Goal: Information Seeking & Learning: Learn about a topic

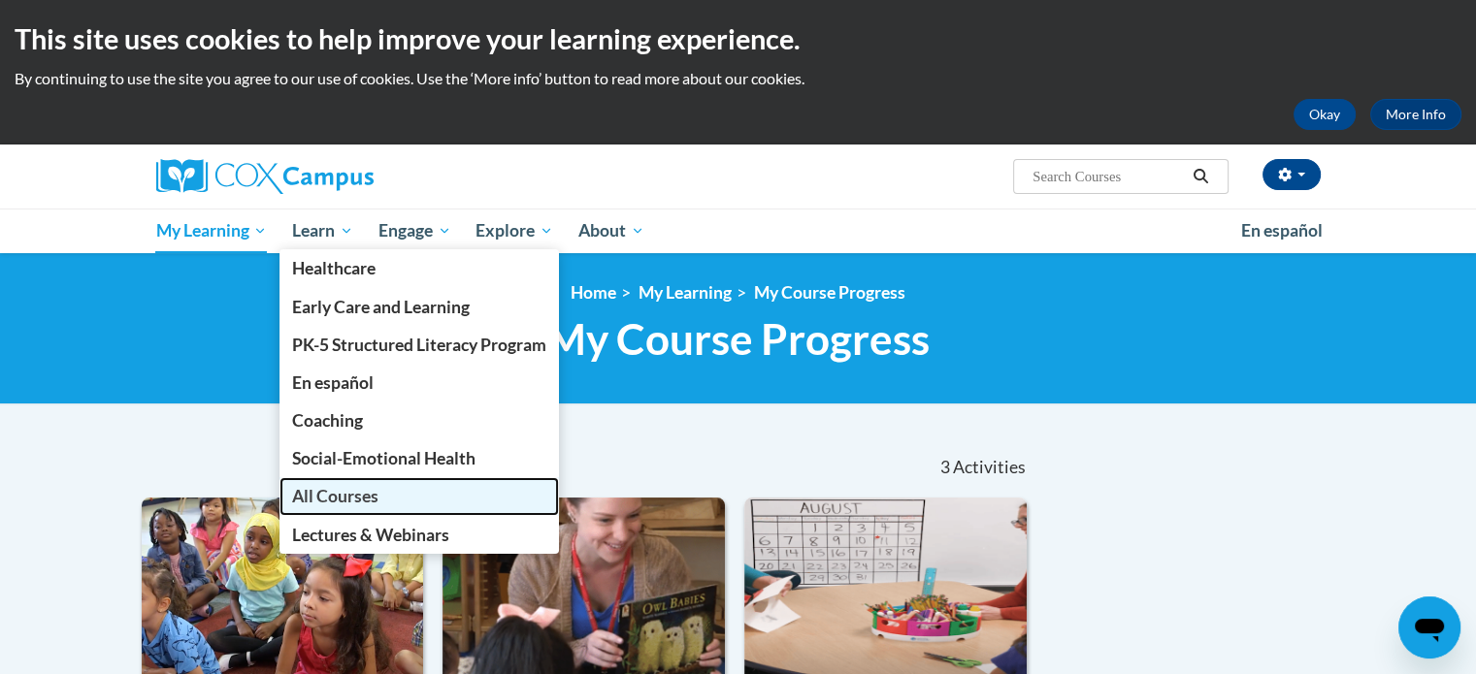
click at [352, 495] on span "All Courses" at bounding box center [335, 496] width 86 height 20
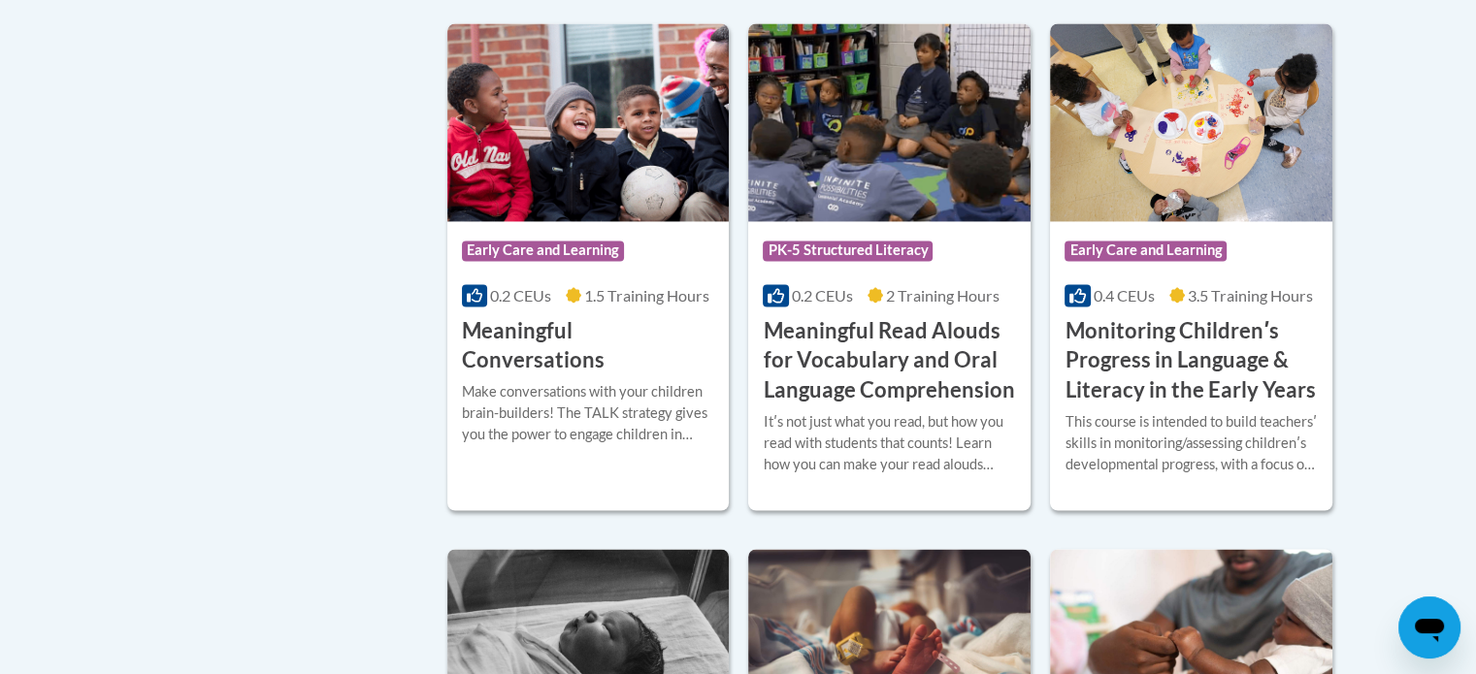
scroll to position [3047, 0]
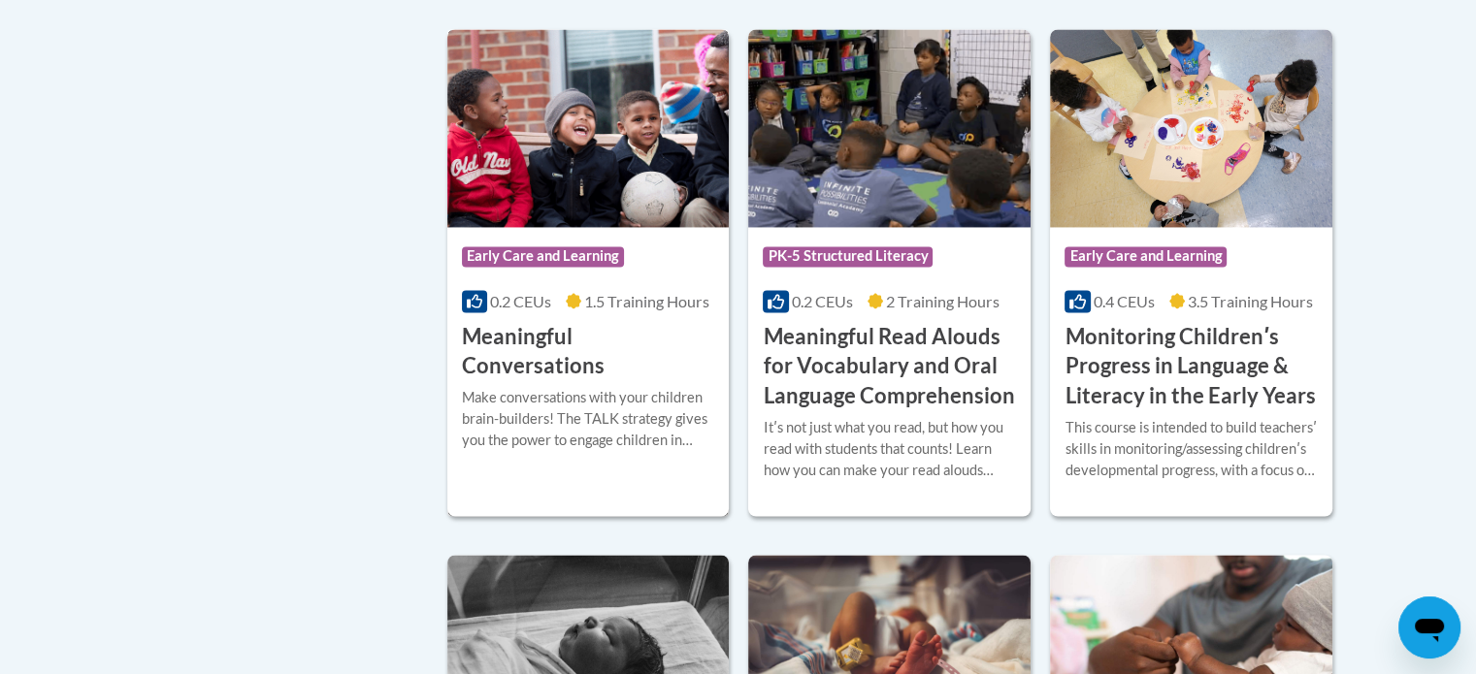
click at [593, 312] on div "Course Category: Early Care and Learning 0.2 CEUs 1.5 Training Hours COURSE Mea…" at bounding box center [588, 304] width 282 height 154
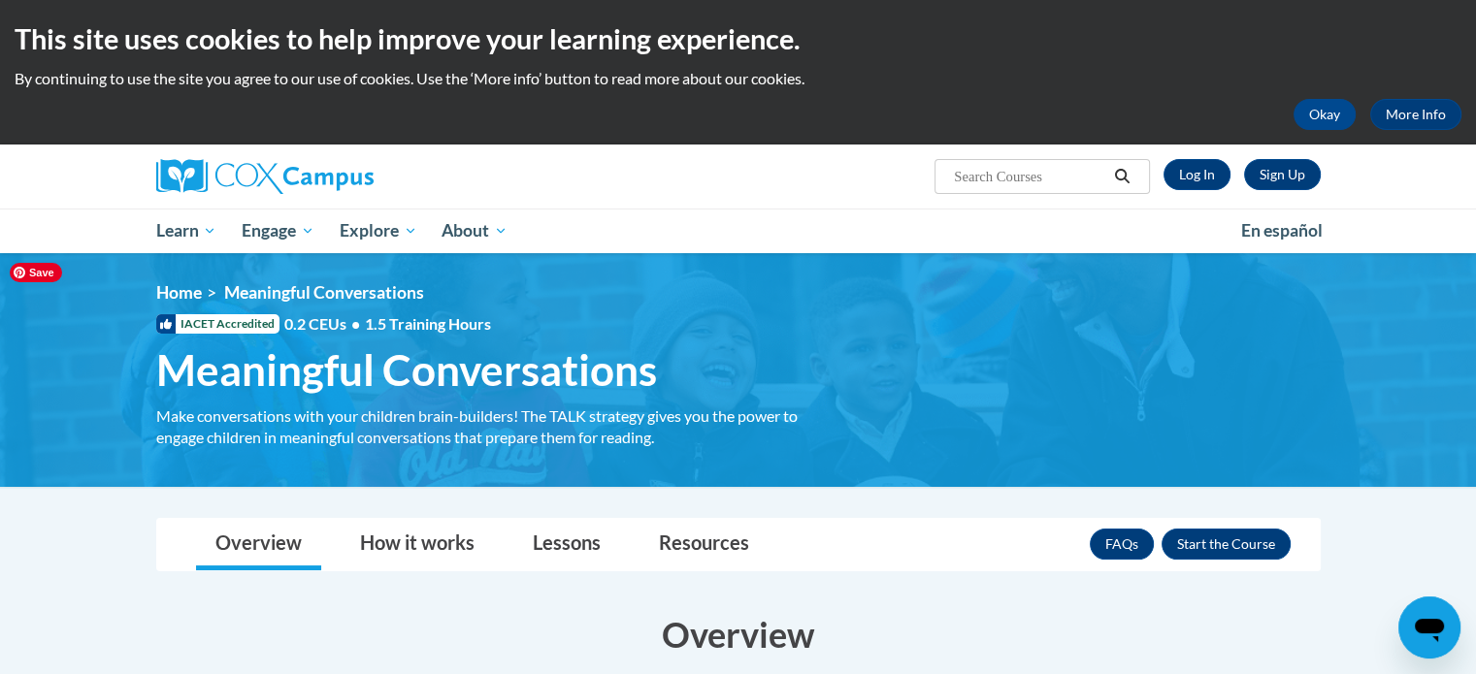
drag, startPoint x: 1490, startPoint y: 170, endPoint x: 1409, endPoint y: 137, distance: 87.0
click at [1409, 137] on html "This site uses cookies to help improve your learning experience. By continuing …" at bounding box center [738, 337] width 1476 height 674
